Goal: Find specific page/section: Locate a particular part of the current website

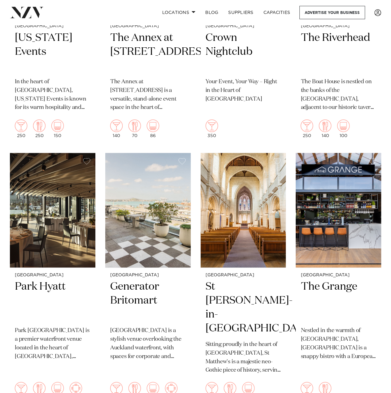
scroll to position [402, 0]
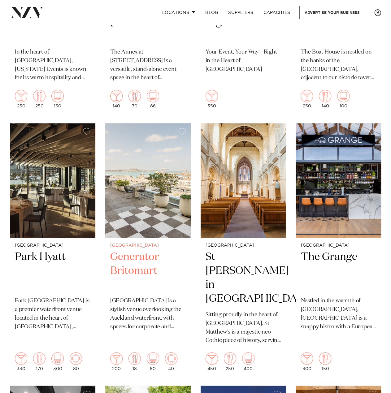
click at [150, 266] on h2 "Generator Britomart" at bounding box center [147, 271] width 75 height 42
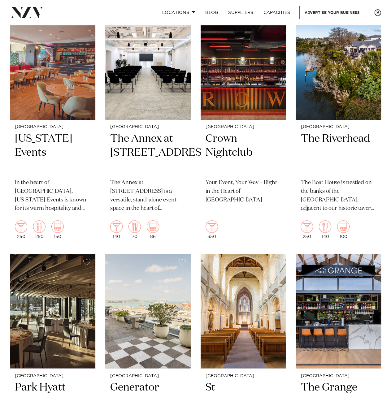
scroll to position [0, 0]
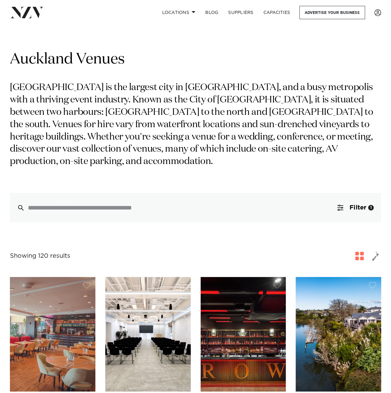
drag, startPoint x: 294, startPoint y: 206, endPoint x: 297, endPoint y: 78, distance: 127.4
click at [371, 255] on span "button" at bounding box center [374, 255] width 7 height 11
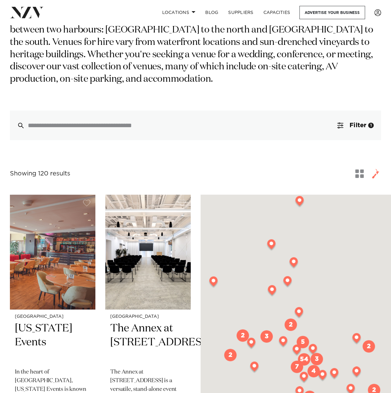
scroll to position [124, 0]
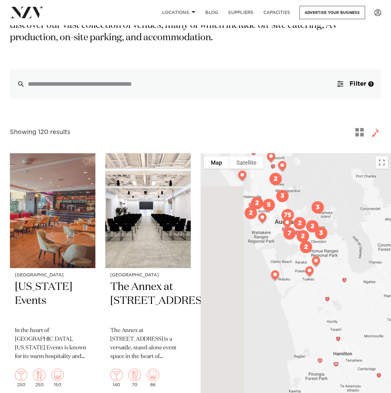
drag, startPoint x: 312, startPoint y: 210, endPoint x: 312, endPoint y: 191, distance: 18.9
click at [312, 191] on div at bounding box center [295, 306] width 190 height 306
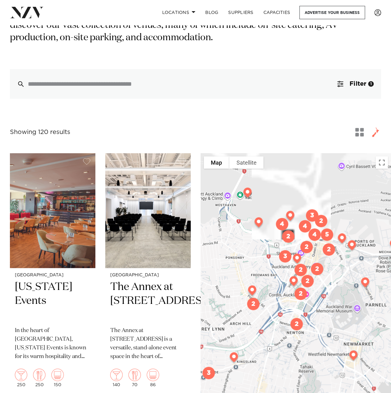
drag, startPoint x: 310, startPoint y: 288, endPoint x: 317, endPoint y: 297, distance: 11.3
click at [317, 297] on div at bounding box center [295, 306] width 190 height 306
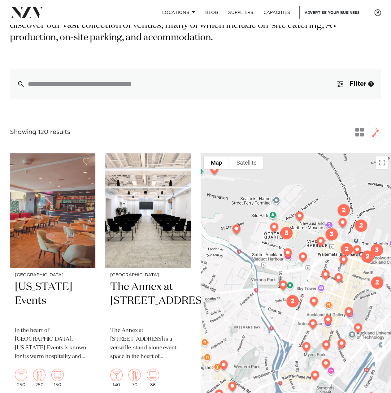
drag, startPoint x: 290, startPoint y: 230, endPoint x: 327, endPoint y: 284, distance: 65.0
click at [327, 284] on div at bounding box center [295, 306] width 190 height 306
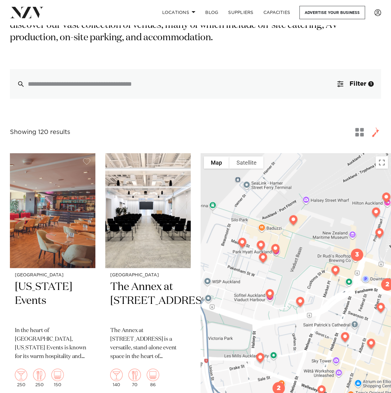
click at [292, 221] on img at bounding box center [293, 220] width 16 height 17
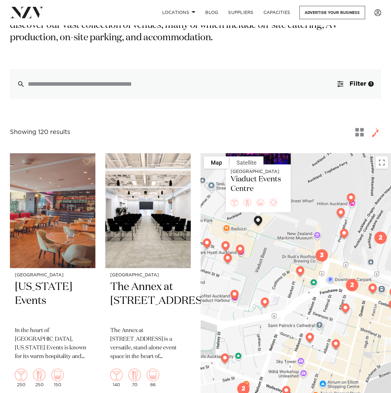
drag, startPoint x: 304, startPoint y: 307, endPoint x: 282, endPoint y: 249, distance: 62.1
click at [267, 237] on div "Auckland Viaduct Events Centre" at bounding box center [295, 306] width 190 height 306
click at [301, 272] on img at bounding box center [300, 271] width 16 height 17
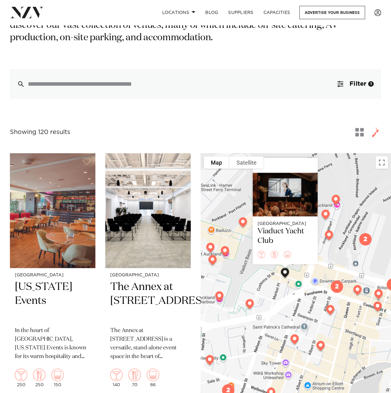
drag, startPoint x: 282, startPoint y: 289, endPoint x: 265, endPoint y: 274, distance: 22.8
click at [265, 274] on div "Auckland Viaduct Yacht Club" at bounding box center [295, 306] width 190 height 306
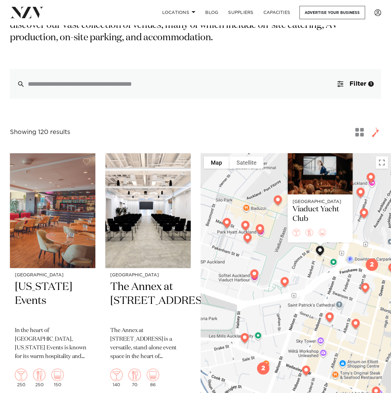
click at [331, 277] on div "Auckland Viaduct Yacht Club" at bounding box center [295, 306] width 190 height 306
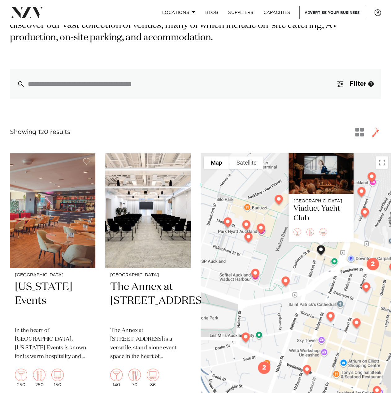
click at [255, 275] on img at bounding box center [255, 274] width 16 height 17
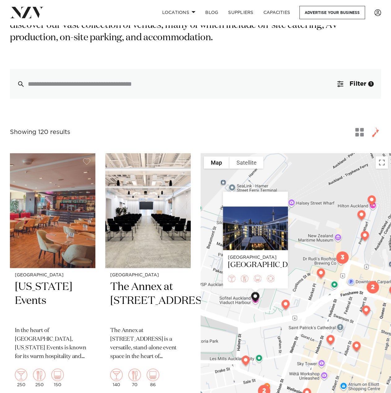
drag, startPoint x: 285, startPoint y: 307, endPoint x: 303, endPoint y: 310, distance: 17.9
click at [285, 307] on img at bounding box center [285, 305] width 16 height 17
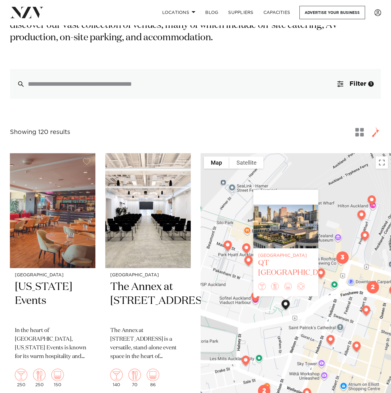
click at [290, 248] on div at bounding box center [285, 226] width 65 height 44
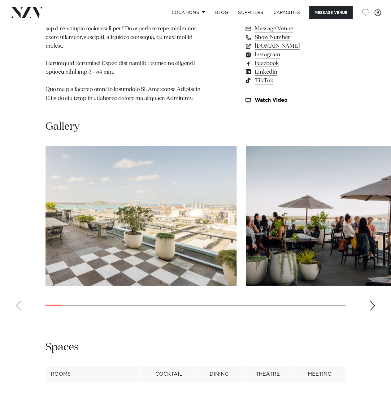
scroll to position [526, 0]
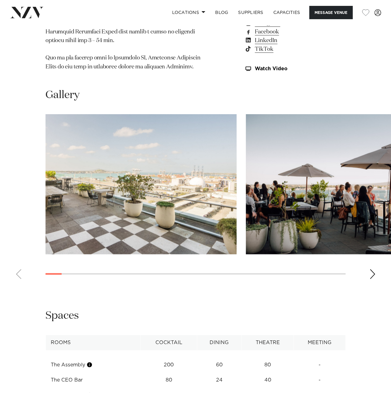
click at [371, 279] on div "Next slide" at bounding box center [372, 274] width 6 height 10
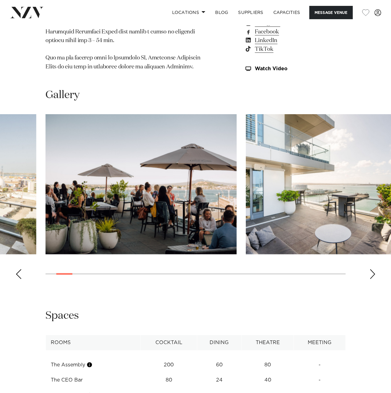
click at [371, 279] on div "Next slide" at bounding box center [372, 274] width 6 height 10
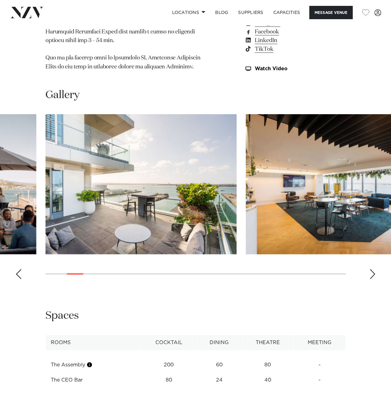
click at [371, 279] on div "Next slide" at bounding box center [372, 274] width 6 height 10
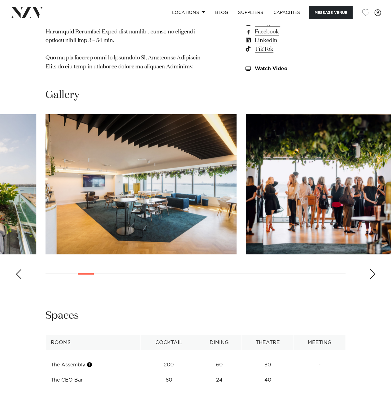
click at [371, 279] on div "Next slide" at bounding box center [372, 274] width 6 height 10
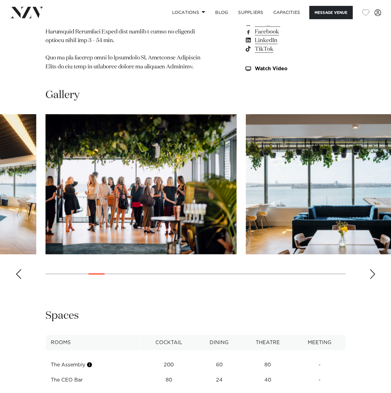
click at [371, 279] on div "Next slide" at bounding box center [372, 274] width 6 height 10
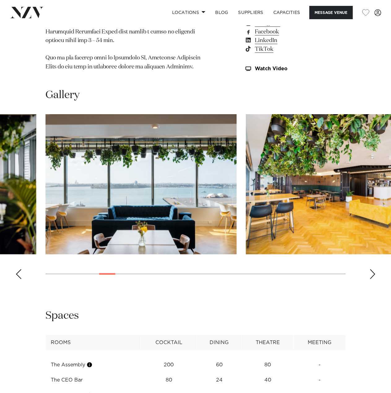
click at [371, 279] on div "Next slide" at bounding box center [372, 274] width 6 height 10
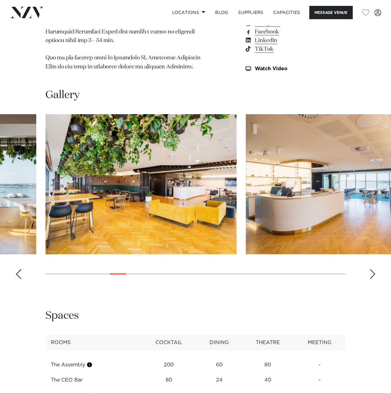
click at [371, 279] on div "Next slide" at bounding box center [372, 274] width 6 height 10
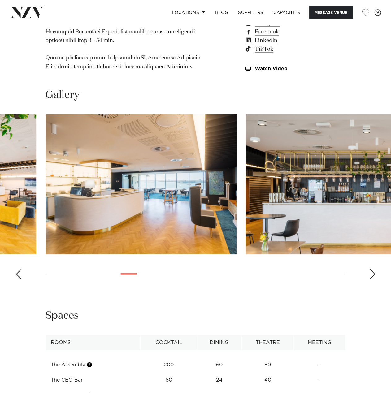
click at [371, 279] on div "Next slide" at bounding box center [372, 274] width 6 height 10
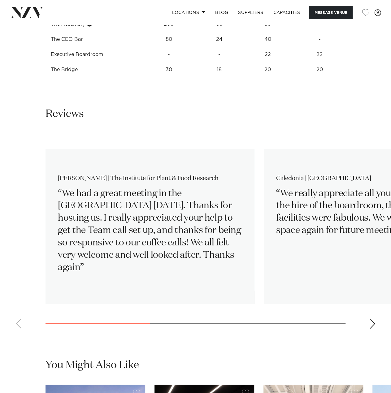
scroll to position [649, 0]
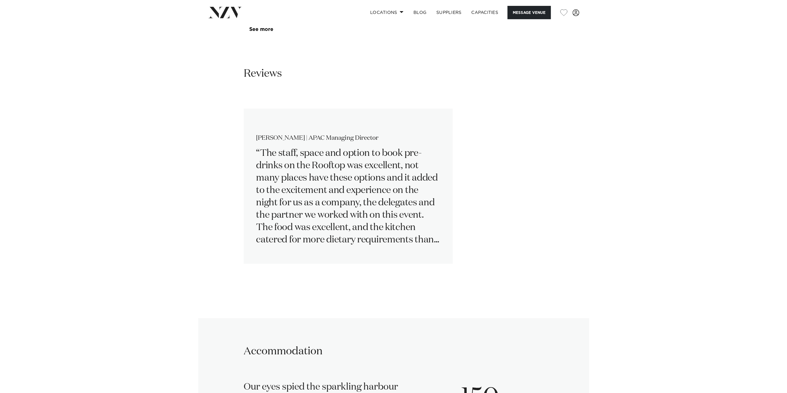
scroll to position [1108, 0]
